Goal: Navigation & Orientation: Find specific page/section

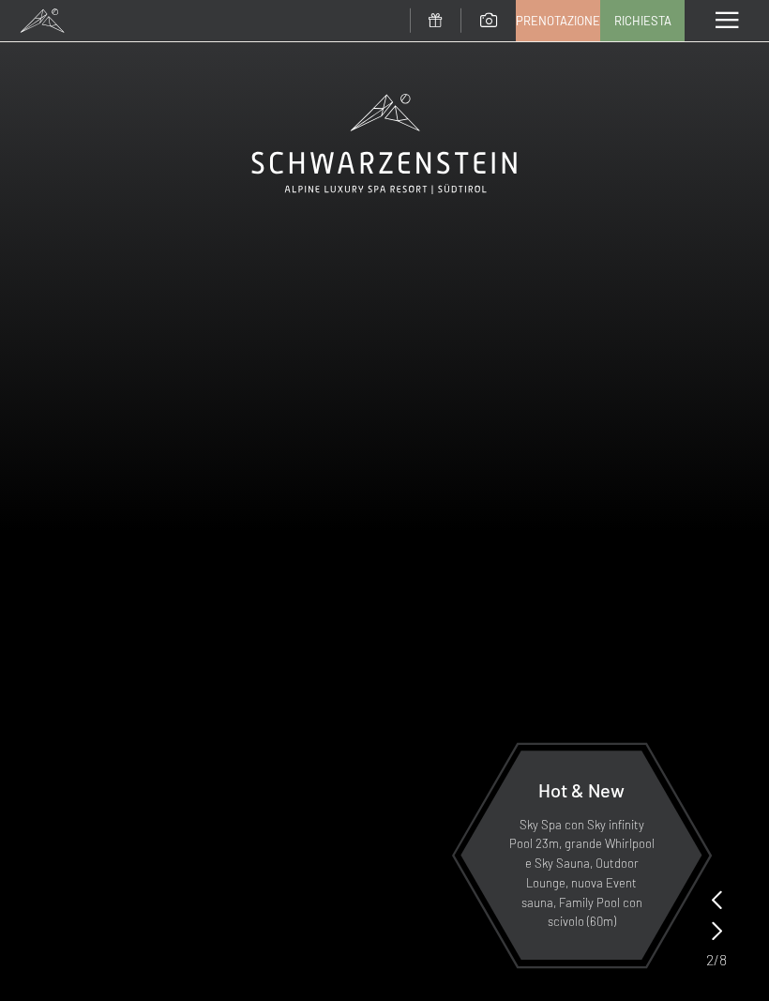
click at [720, 18] on span at bounding box center [727, 20] width 23 height 17
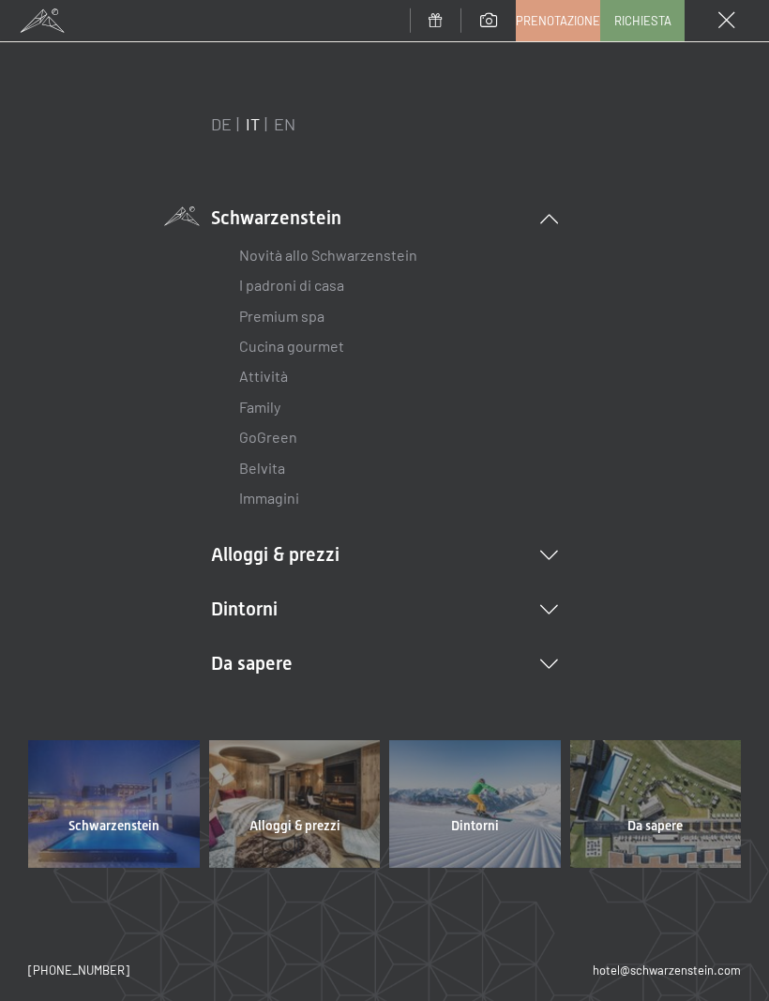
click at [555, 605] on icon at bounding box center [549, 609] width 18 height 9
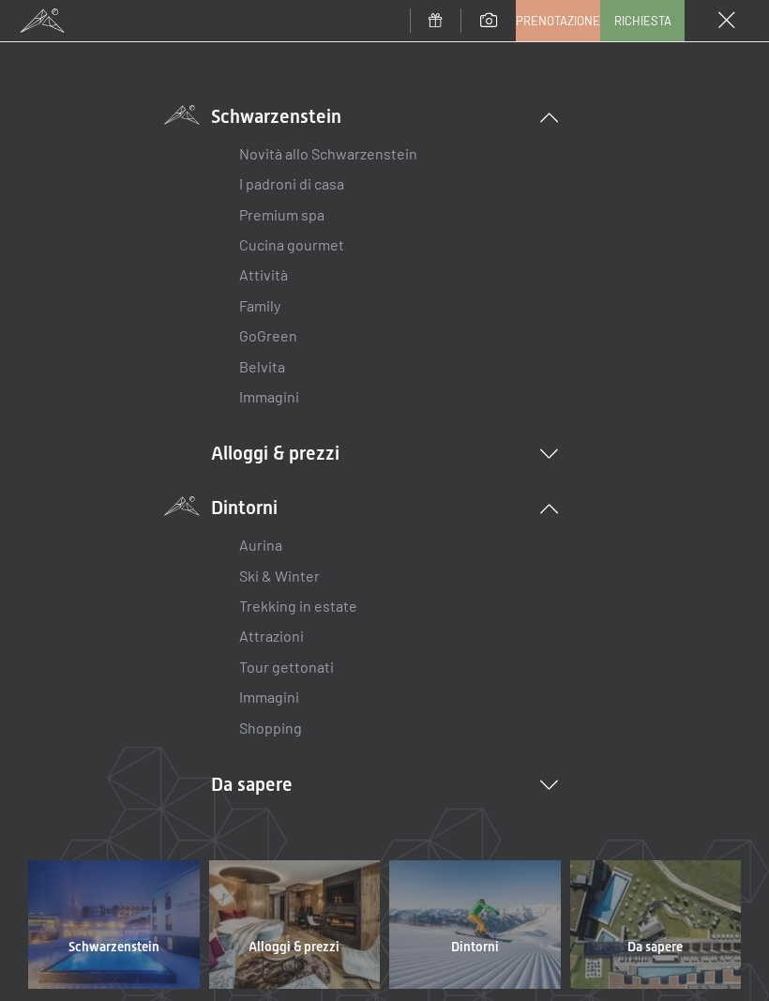
scroll to position [102, 0]
click at [279, 535] on link "Aurina" at bounding box center [260, 544] width 43 height 18
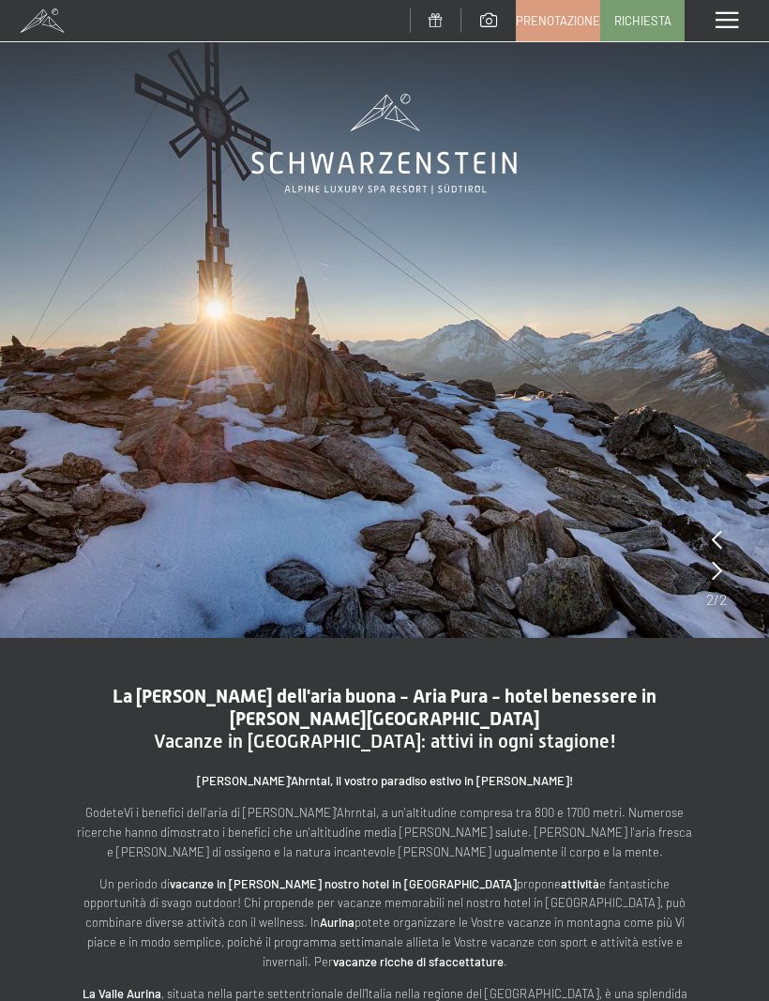
click at [720, 17] on span at bounding box center [727, 20] width 23 height 17
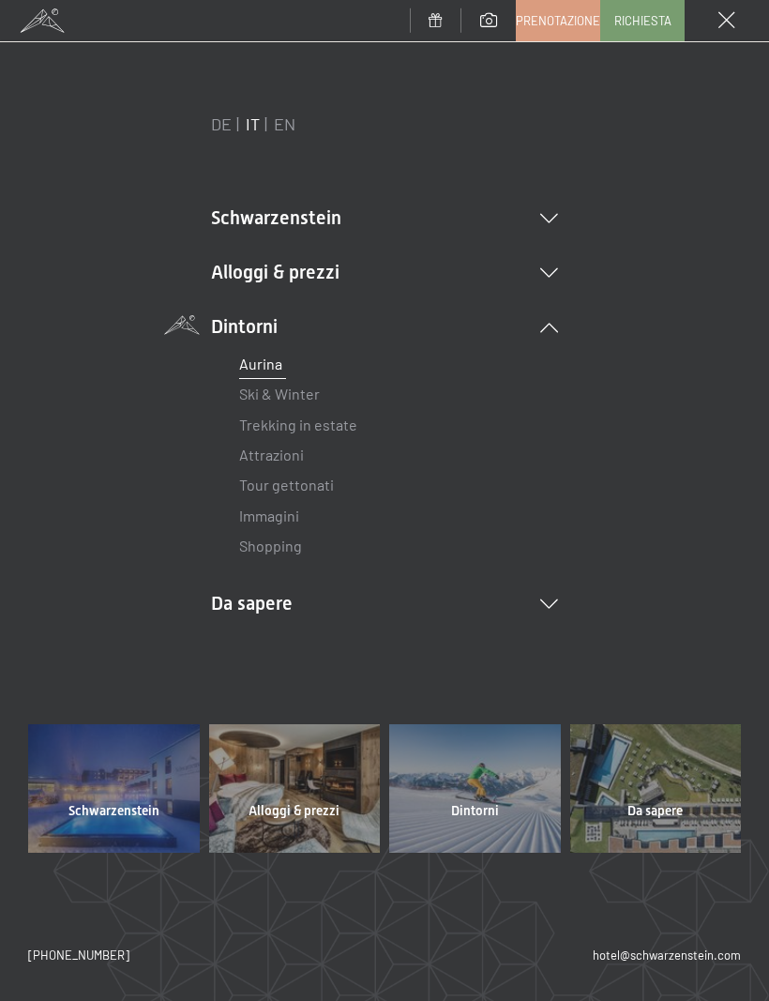
click at [554, 590] on li "Da sapere Posizione & arrivo Pagamento online Meteo & webcam Download" at bounding box center [384, 603] width 347 height 26
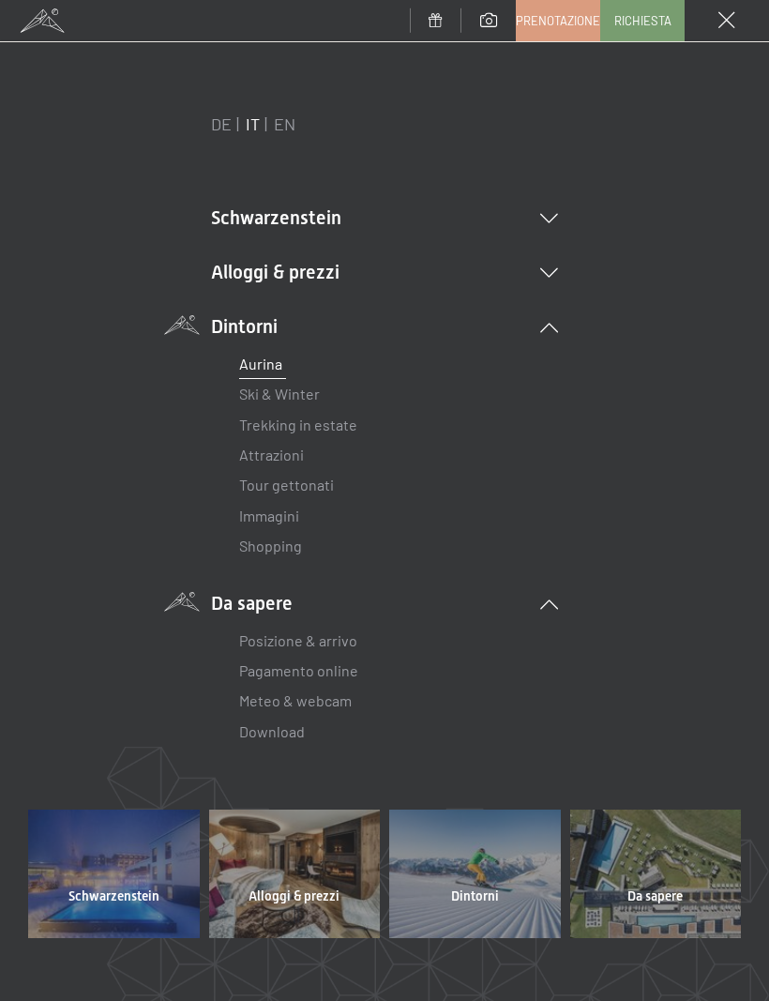
click at [339, 638] on link "Posizione & arrivo" at bounding box center [298, 640] width 118 height 18
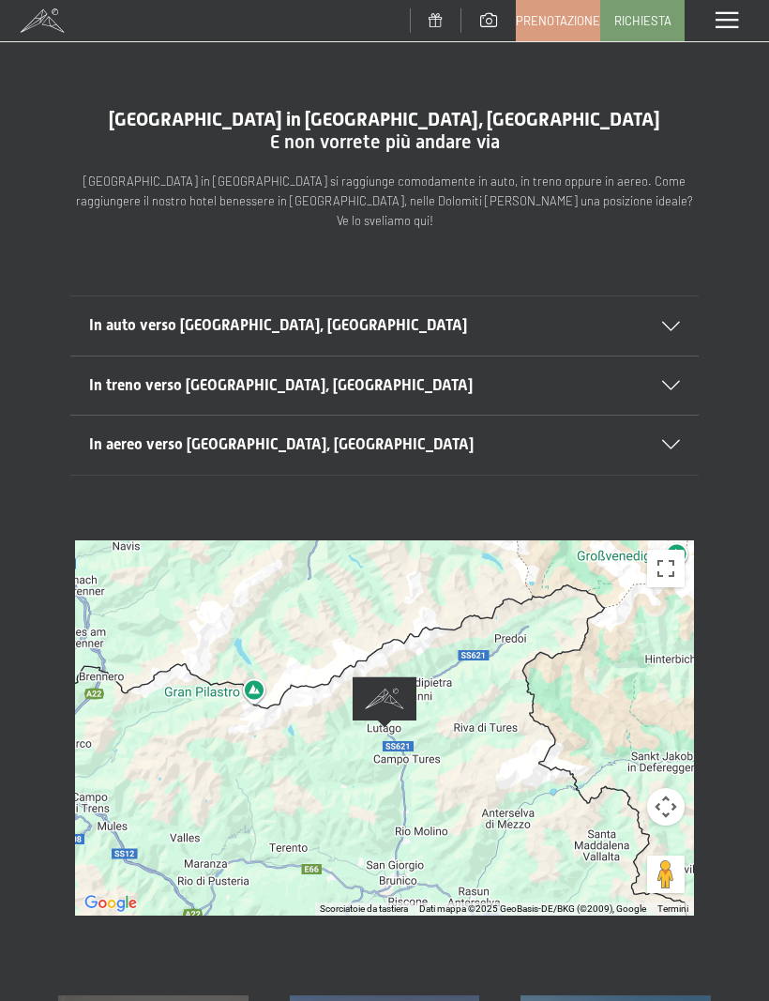
click at [672, 322] on icon at bounding box center [671, 326] width 18 height 9
